Goal: Task Accomplishment & Management: Manage account settings

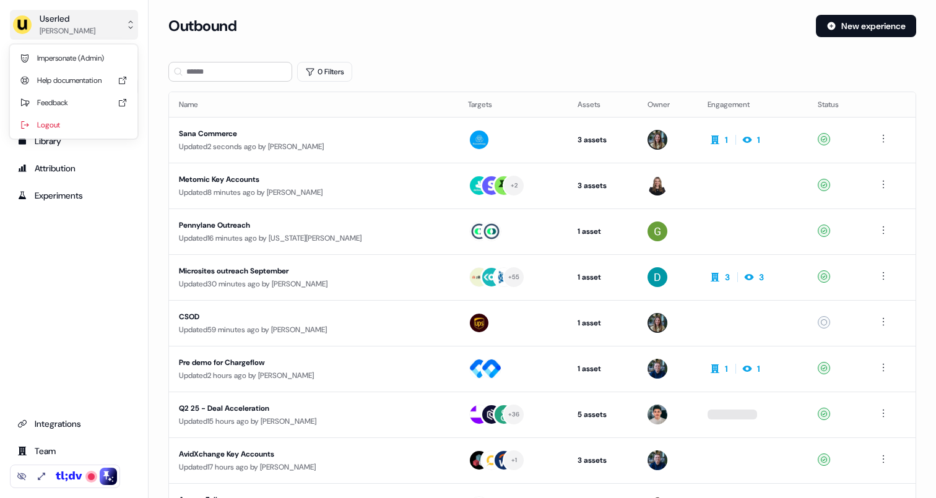
click at [55, 32] on div "[PERSON_NAME]" at bounding box center [68, 31] width 56 height 12
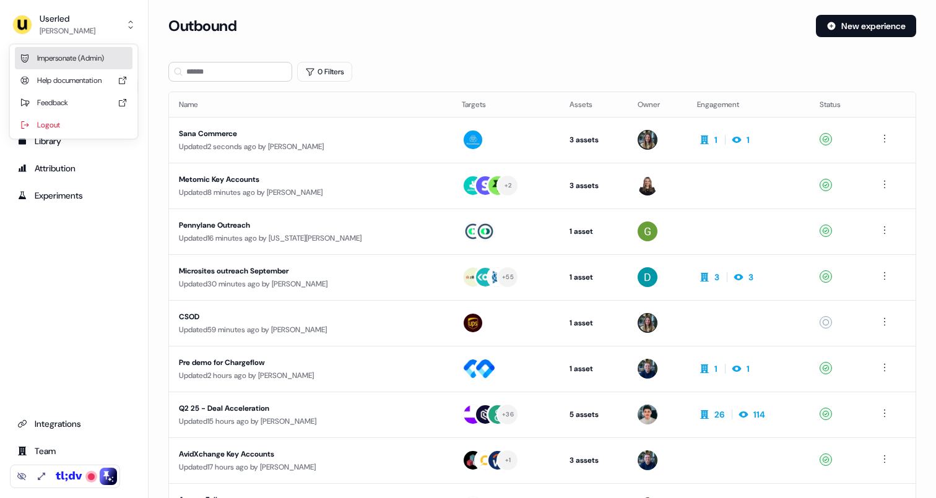
click at [63, 56] on div "Impersonate (Admin)" at bounding box center [74, 58] width 118 height 22
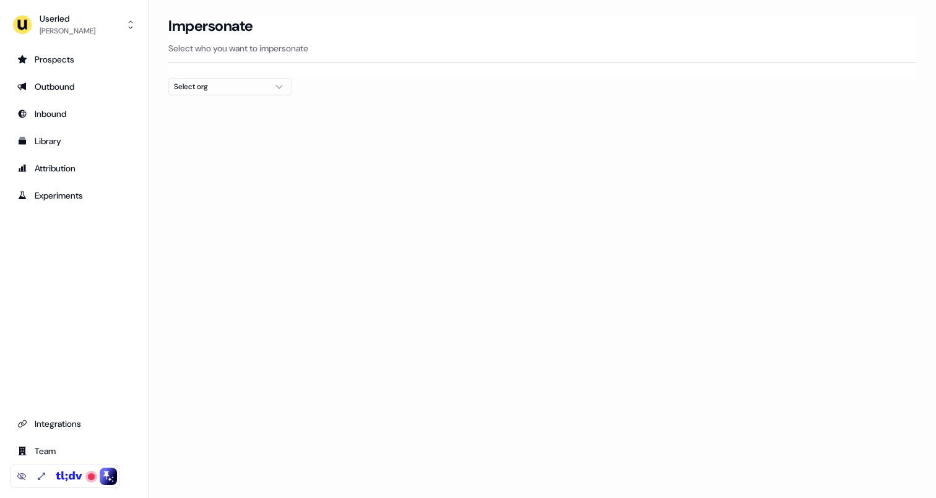
click at [232, 89] on div "Select org" at bounding box center [220, 86] width 93 height 12
type input "****"
click at [231, 130] on div "Canva" at bounding box center [230, 131] width 123 height 20
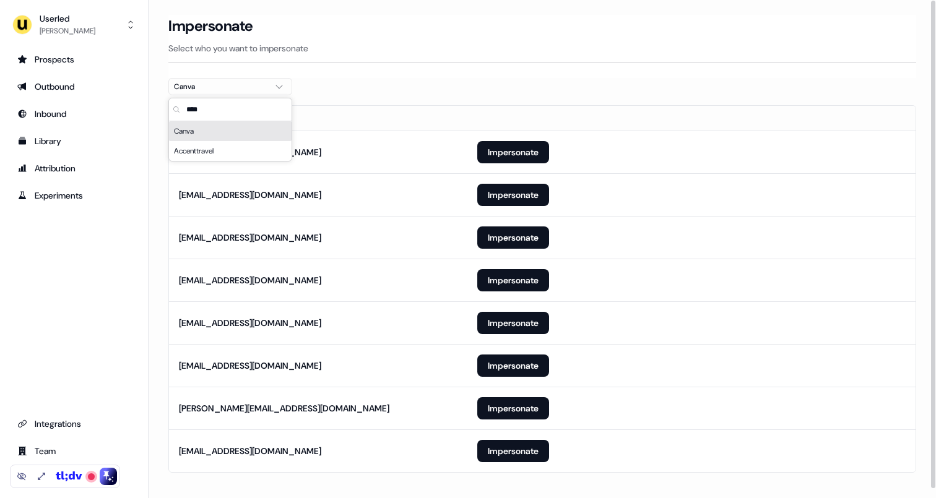
click at [415, 62] on hr at bounding box center [542, 62] width 748 height 1
click at [540, 149] on button "Impersonate" at bounding box center [513, 152] width 72 height 22
